Goal: Task Accomplishment & Management: Manage account settings

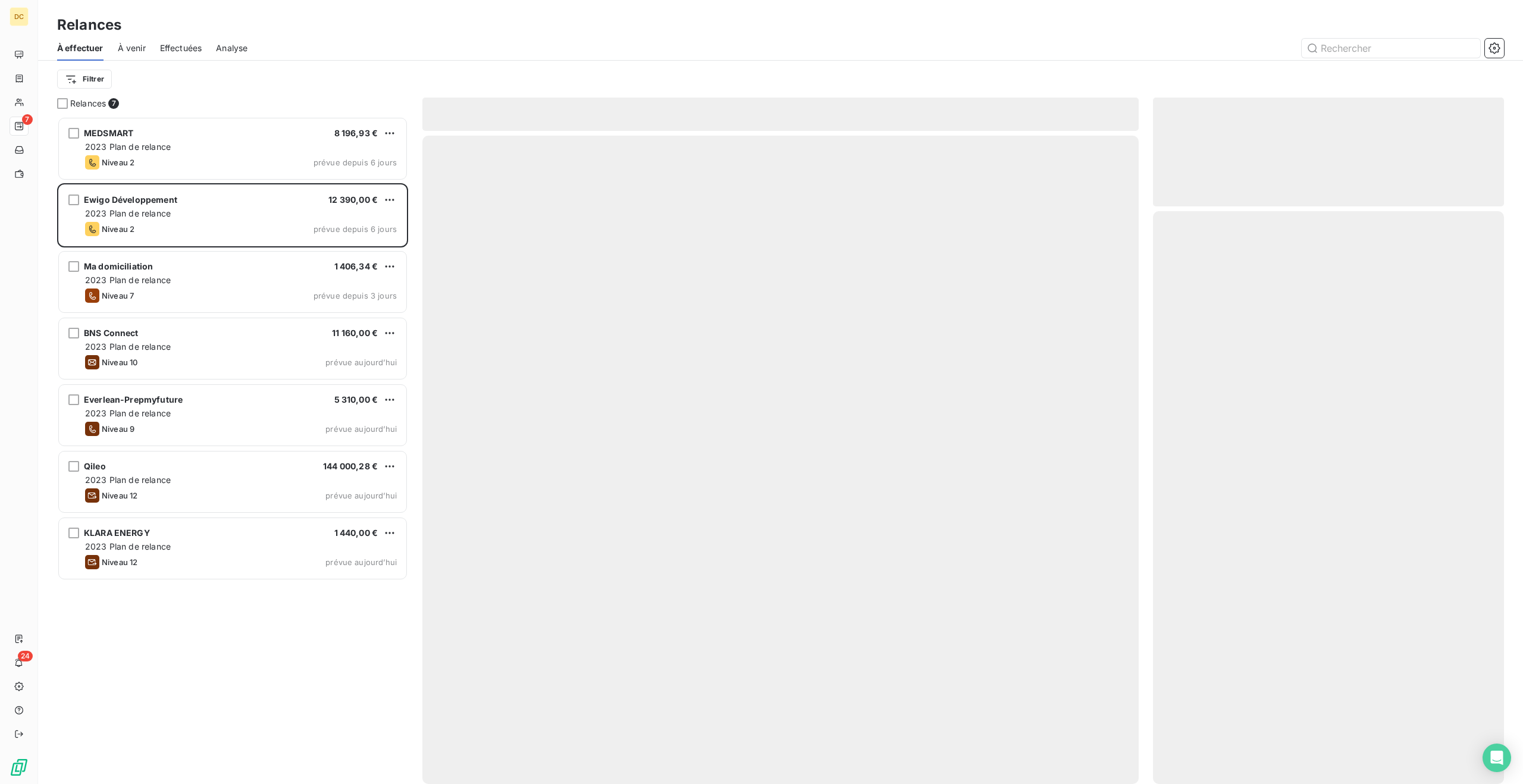
scroll to position [667, 351]
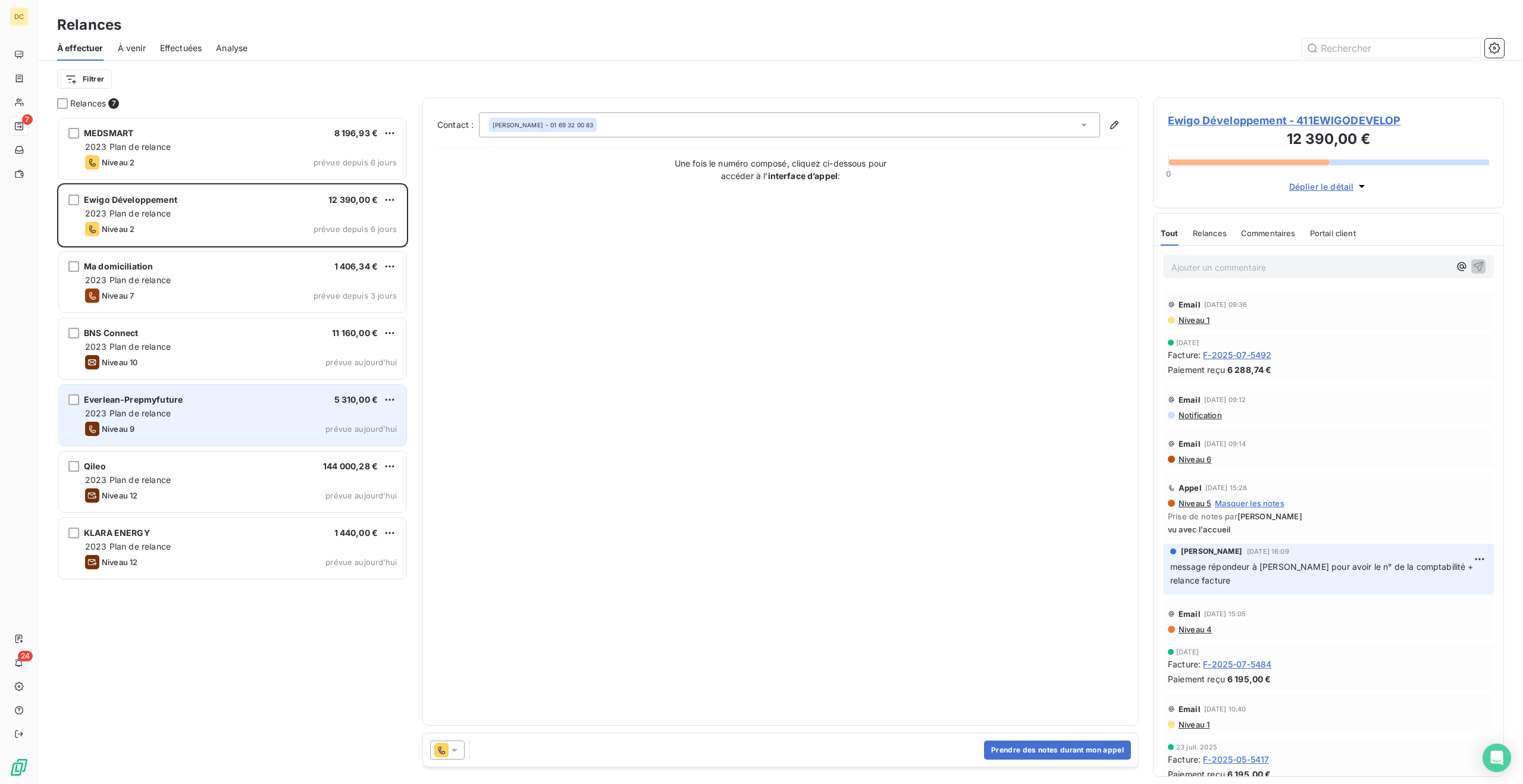
click at [215, 408] on div "2023 Plan de relance" at bounding box center [241, 413] width 312 height 12
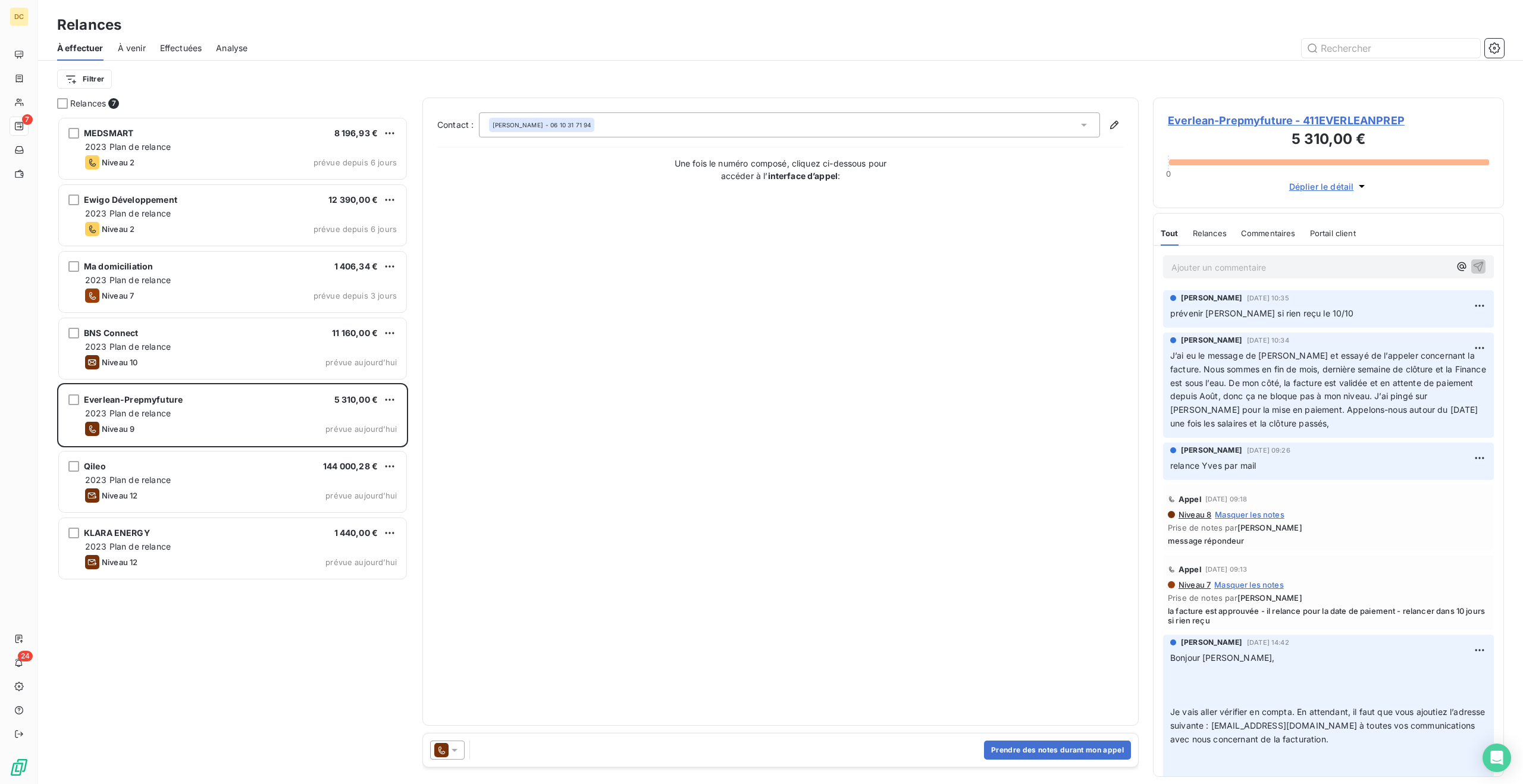
click at [1203, 263] on p "Ajouter un commentaire ﻿" at bounding box center [1310, 267] width 279 height 15
click at [1478, 267] on icon "button" at bounding box center [1478, 265] width 12 height 12
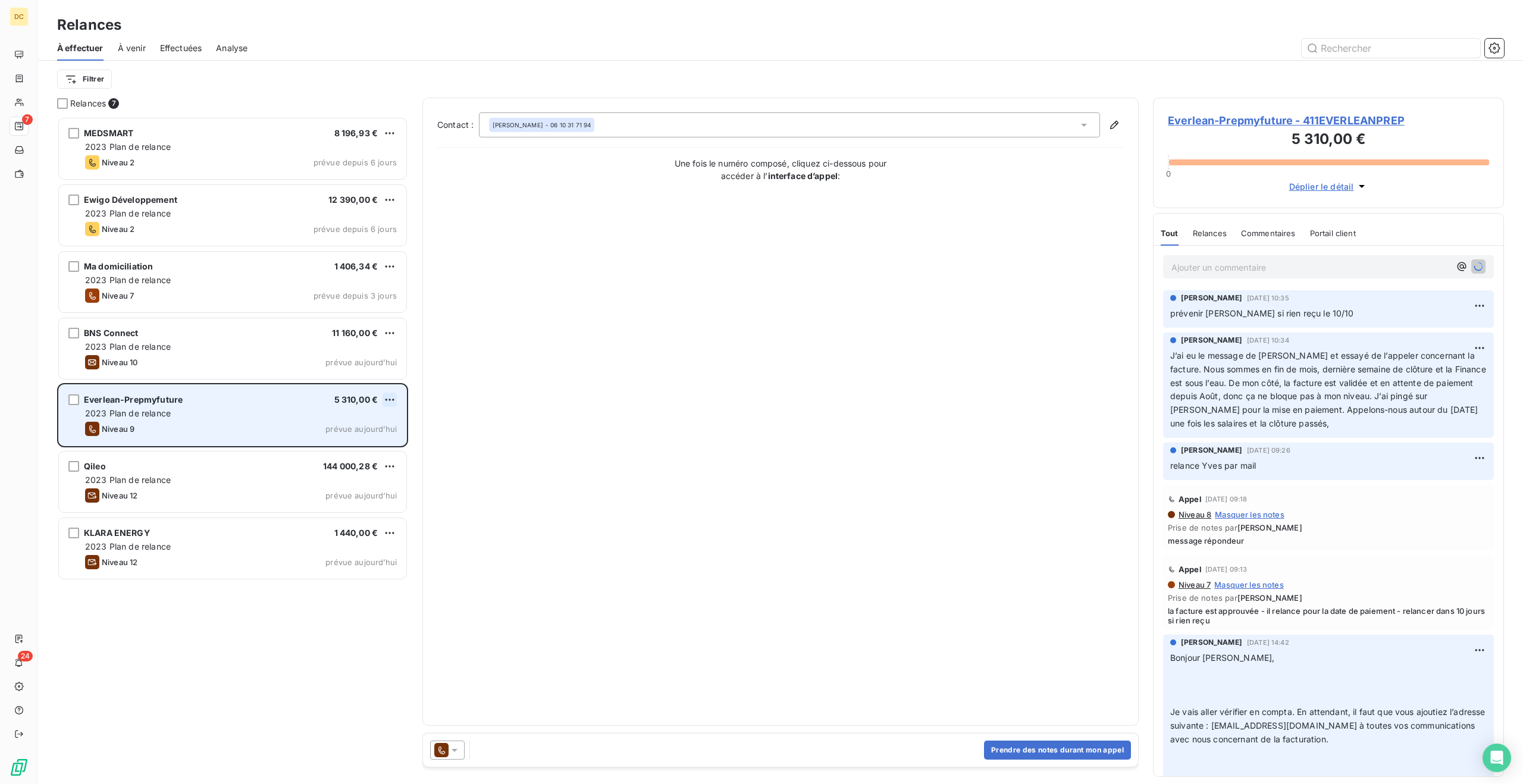
click at [386, 400] on html "DC 7 24 Relances À effectuer À venir Effectuées Analyse Filtrer Relances 7 MEDS…" at bounding box center [761, 392] width 1523 height 784
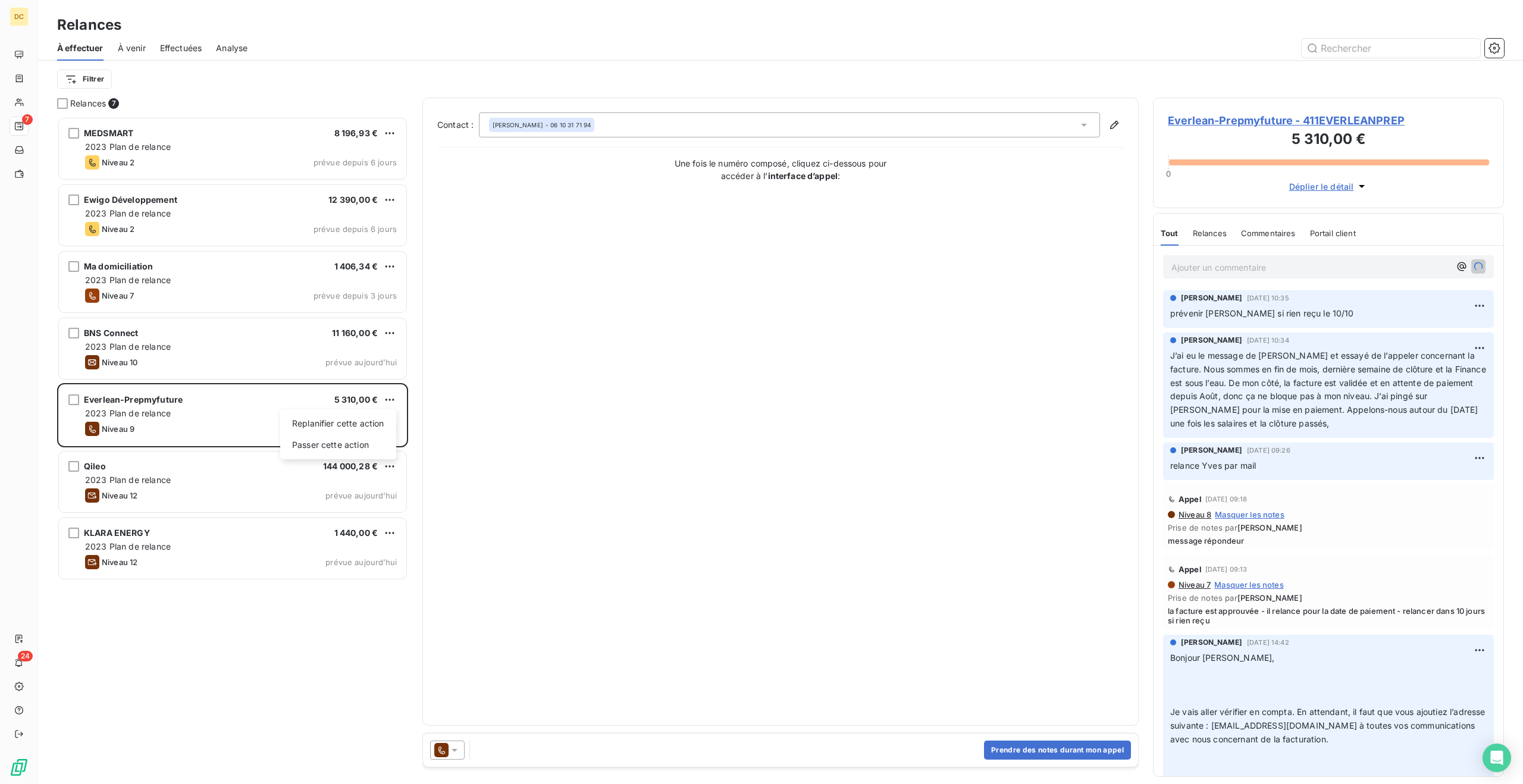
click at [1292, 266] on html "DC 7 24 Relances À effectuer À venir Effectuées Analyse Filtrer Relances 7 MEDS…" at bounding box center [761, 392] width 1523 height 784
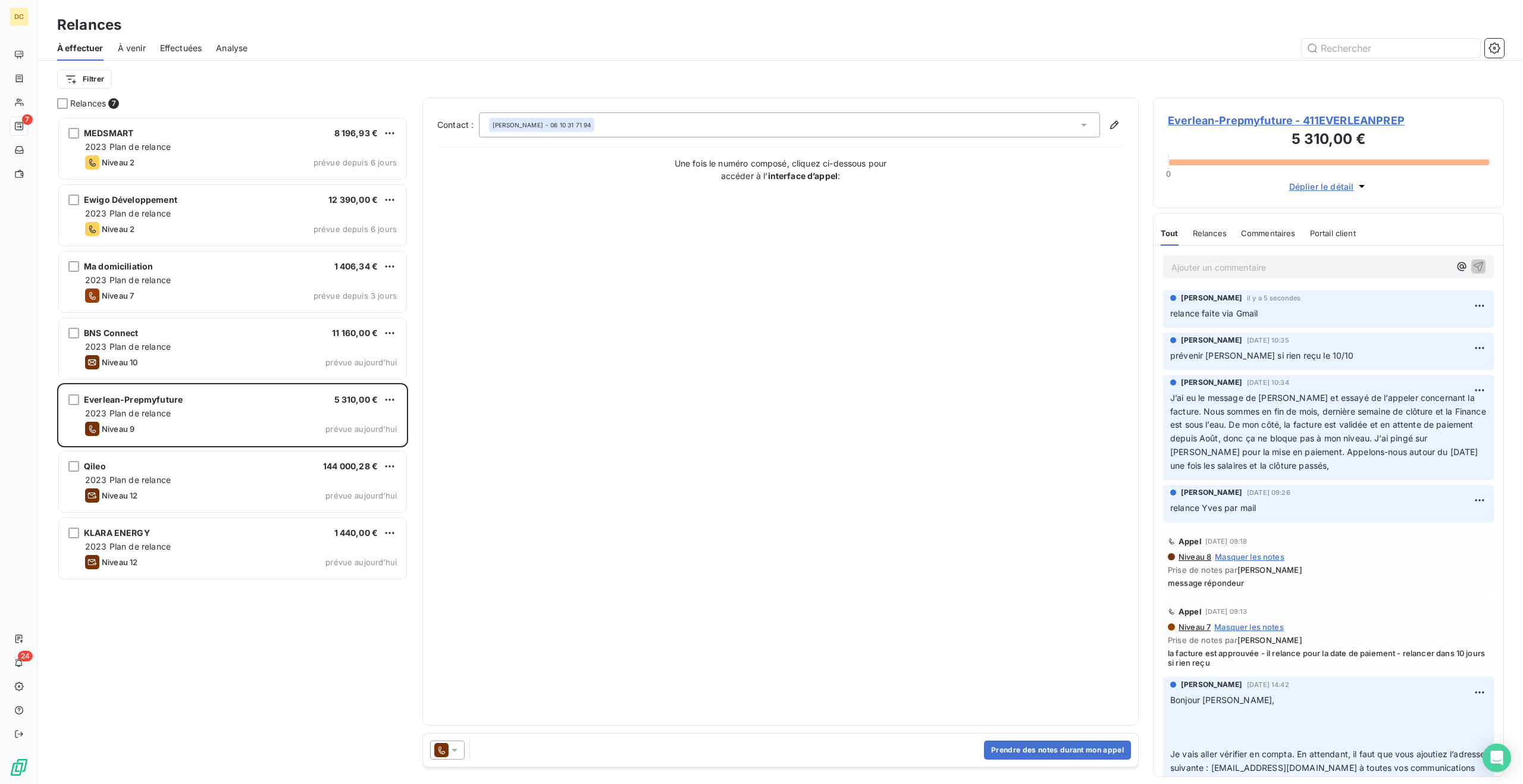
click at [1292, 266] on p "Ajouter un commentaire ﻿" at bounding box center [1310, 267] width 279 height 15
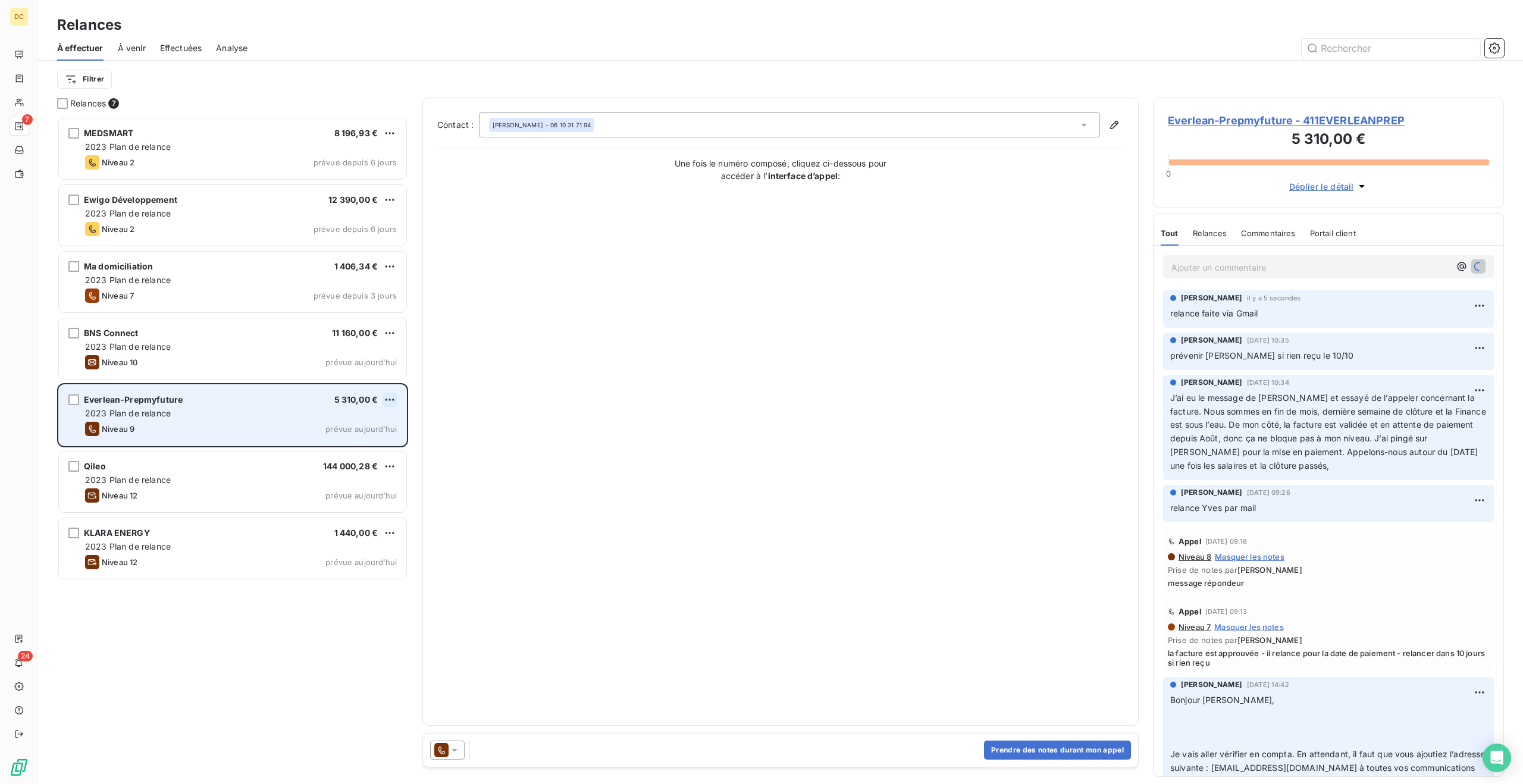
click at [393, 399] on html "DC 7 24 Relances À effectuer À venir Effectuées Analyse Filtrer Relances 7 MEDS…" at bounding box center [761, 392] width 1523 height 784
click at [372, 424] on div "Replanifier cette action" at bounding box center [338, 423] width 107 height 19
select select "9"
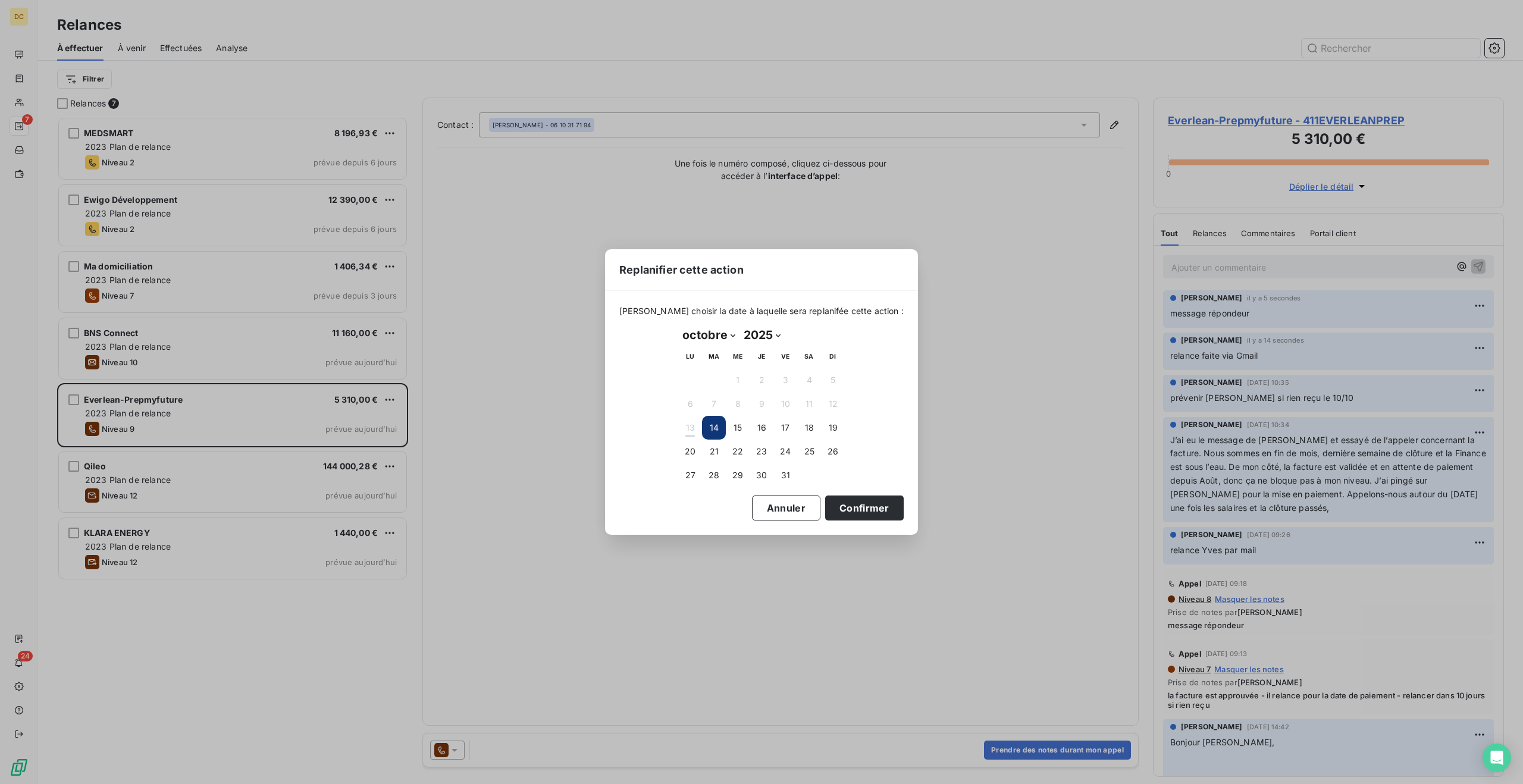
drag, startPoint x: 752, startPoint y: 507, endPoint x: 600, endPoint y: 440, distance: 166.1
click at [752, 506] on button "Annuler" at bounding box center [786, 508] width 69 height 25
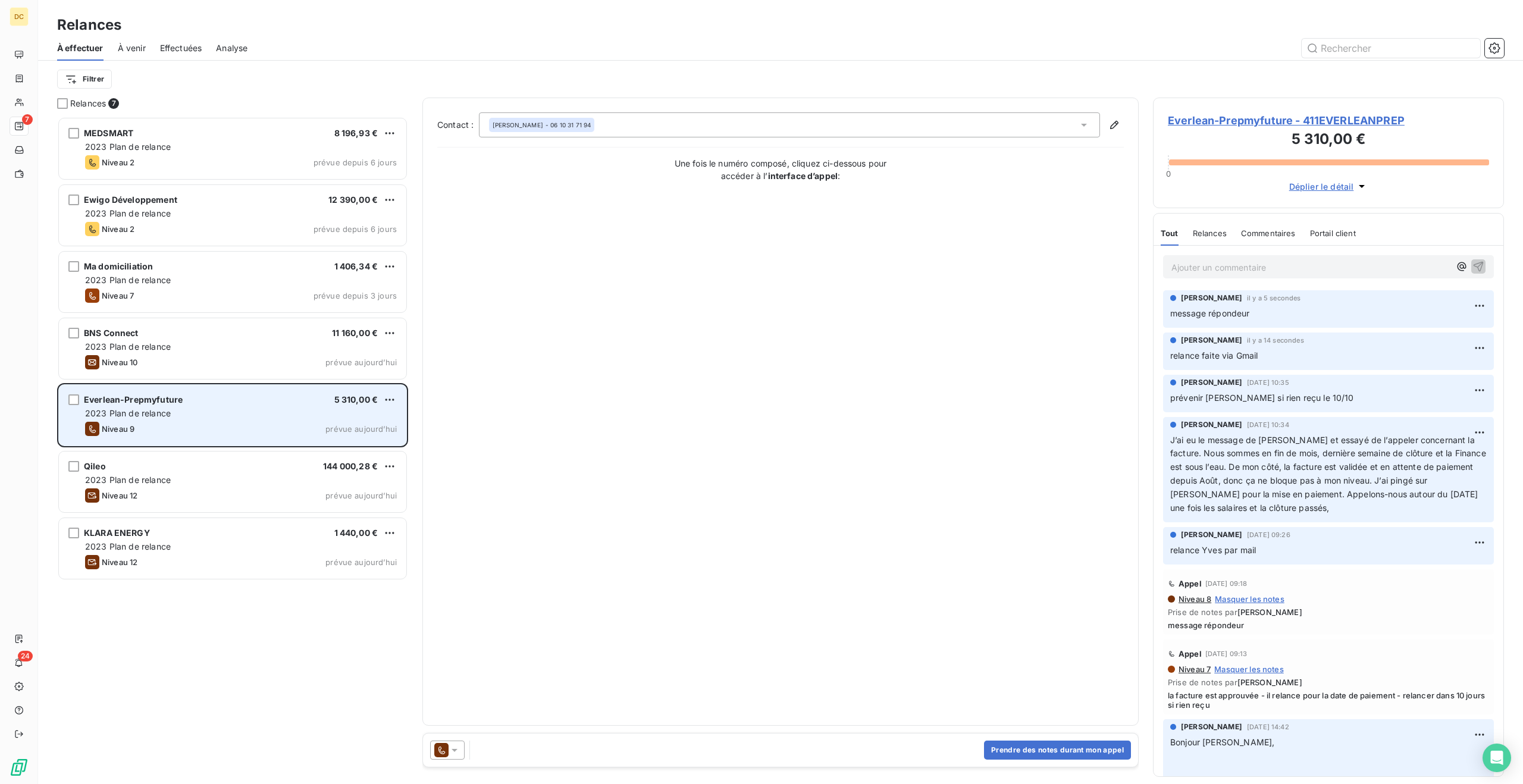
click at [282, 415] on div "2023 Plan de relance" at bounding box center [241, 413] width 312 height 12
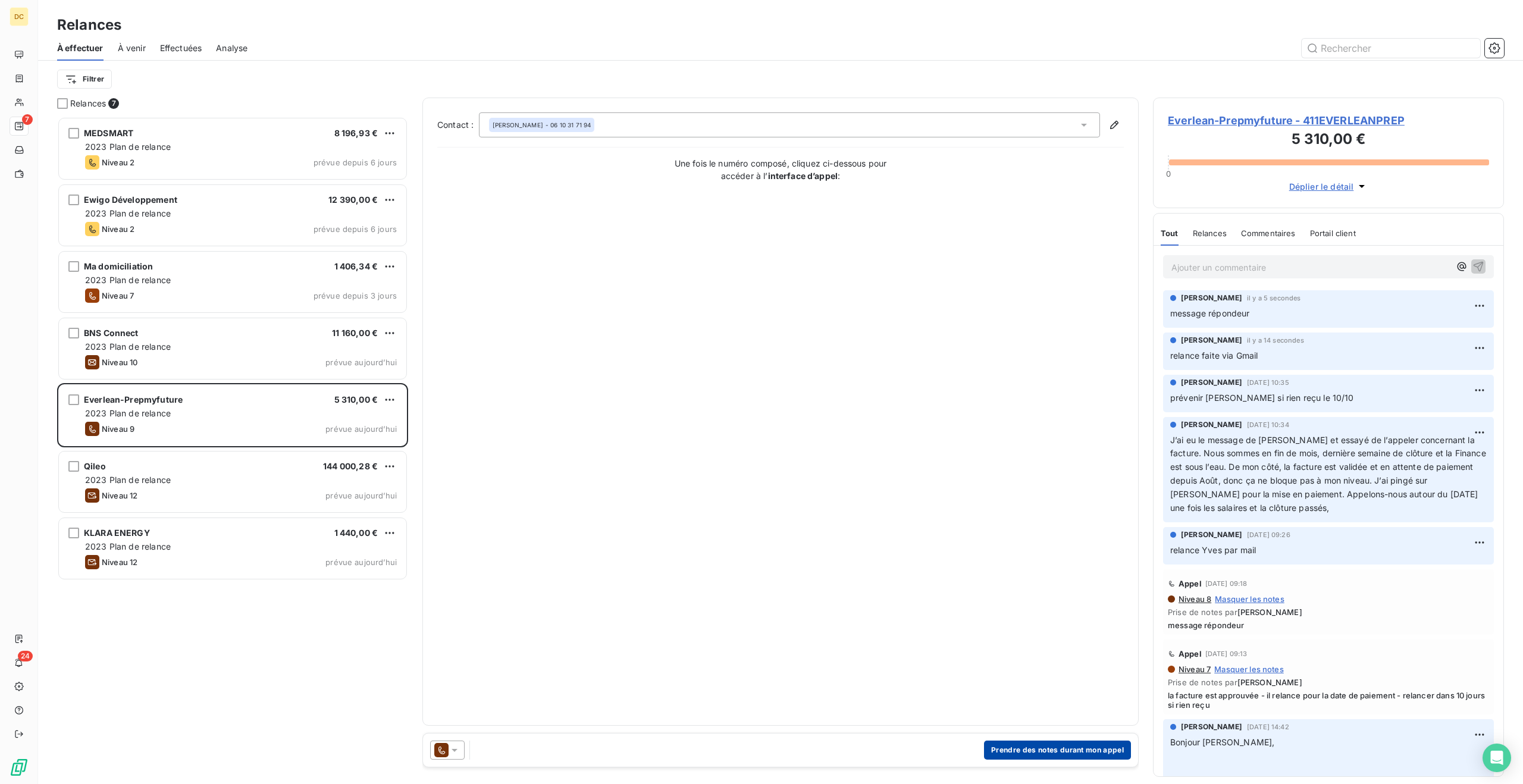
click at [1041, 748] on button "Prendre des notes durant mon appel" at bounding box center [1057, 749] width 147 height 19
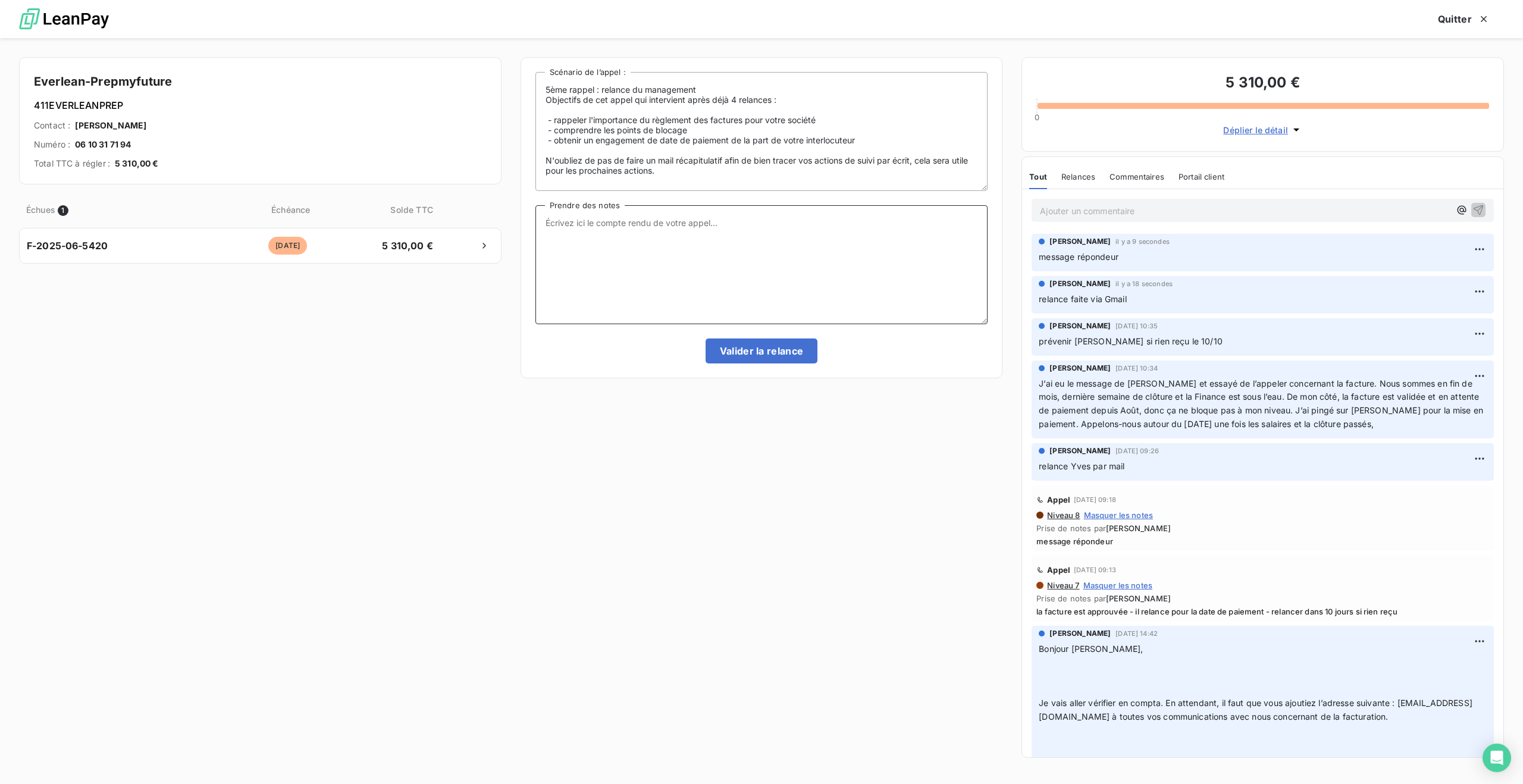
click at [626, 233] on textarea "Prendre des notes" at bounding box center [761, 265] width 453 height 119
type textarea "message répondeur"
click at [757, 351] on button "Valider la relance" at bounding box center [762, 351] width 112 height 25
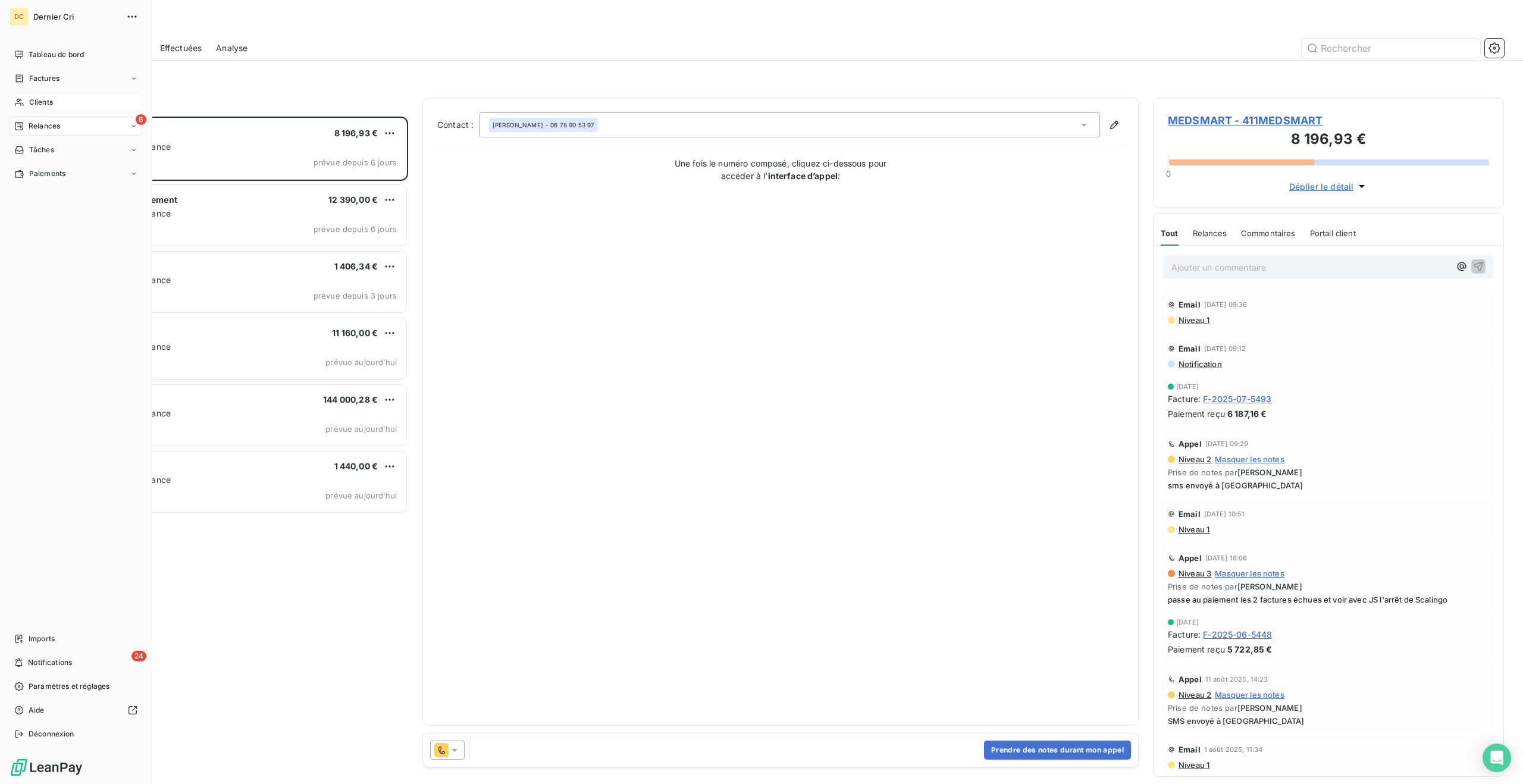
click at [41, 104] on span "Clients" at bounding box center [41, 102] width 24 height 11
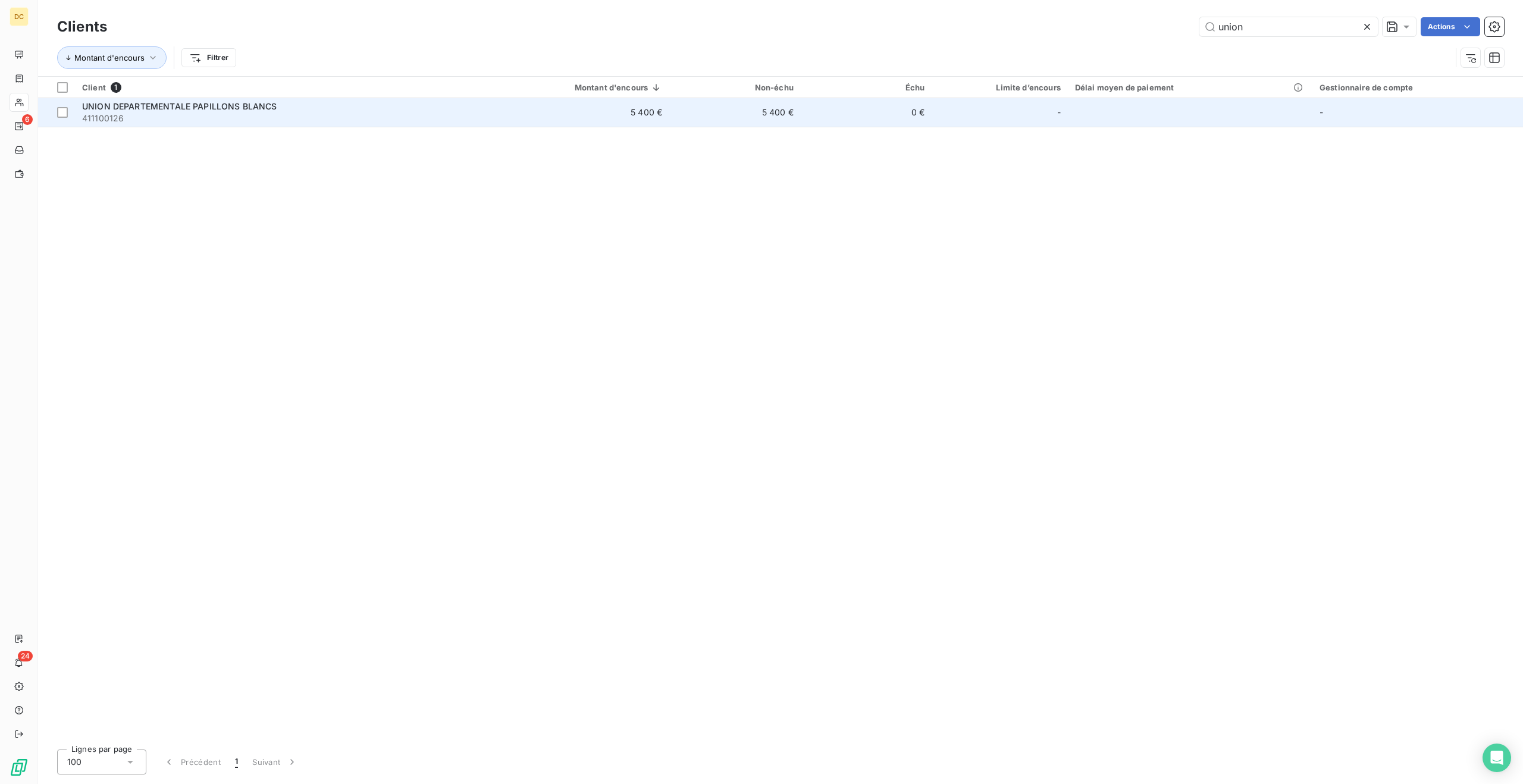
type input "union"
click at [477, 124] on td "5 400 €" at bounding box center [569, 112] width 200 height 28
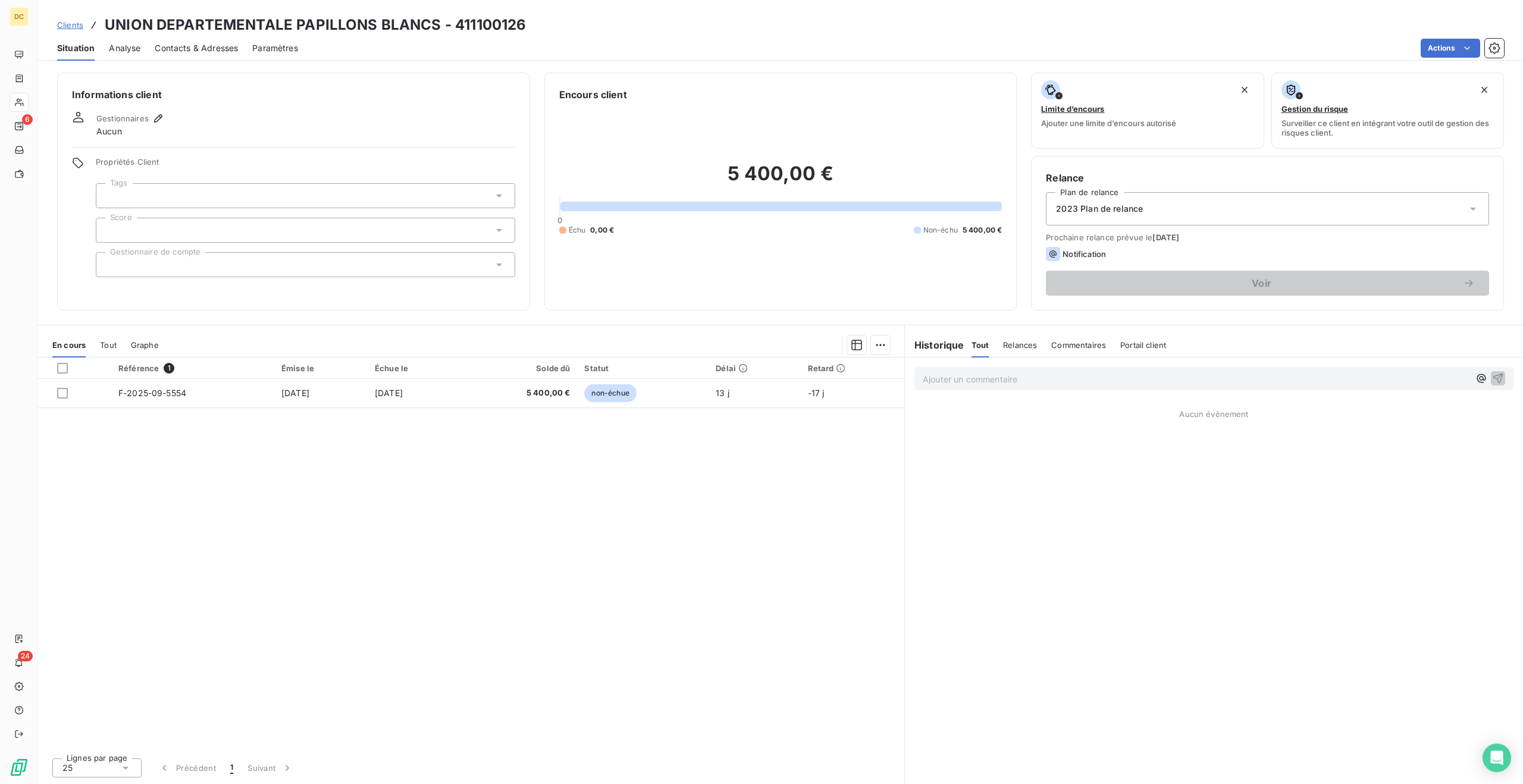
click at [1016, 384] on p "Ajouter un commentaire ﻿" at bounding box center [1196, 379] width 547 height 15
